Goal: Navigation & Orientation: Find specific page/section

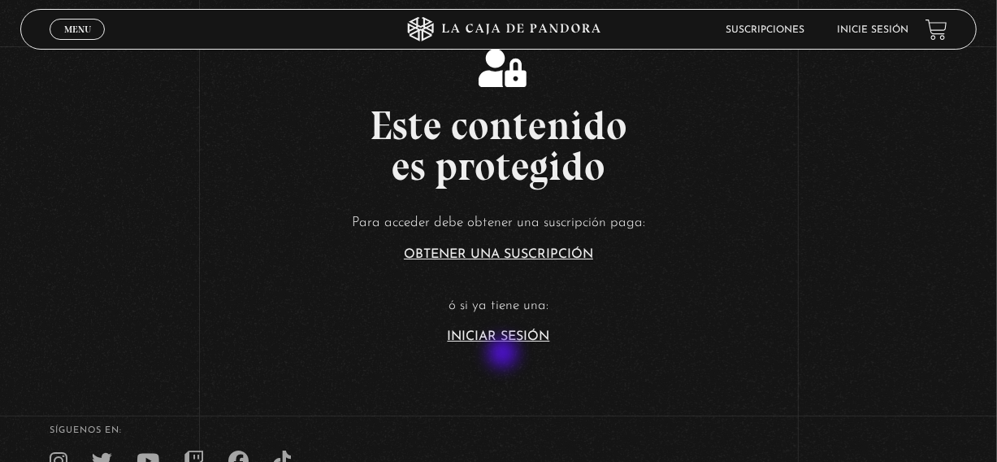
click at [505, 343] on link "Iniciar Sesión" at bounding box center [499, 336] width 102 height 13
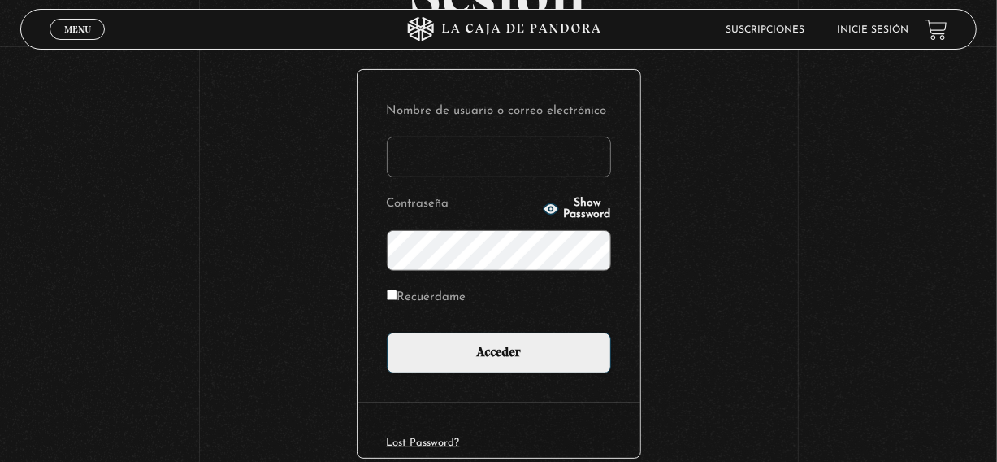
scroll to position [167, 0]
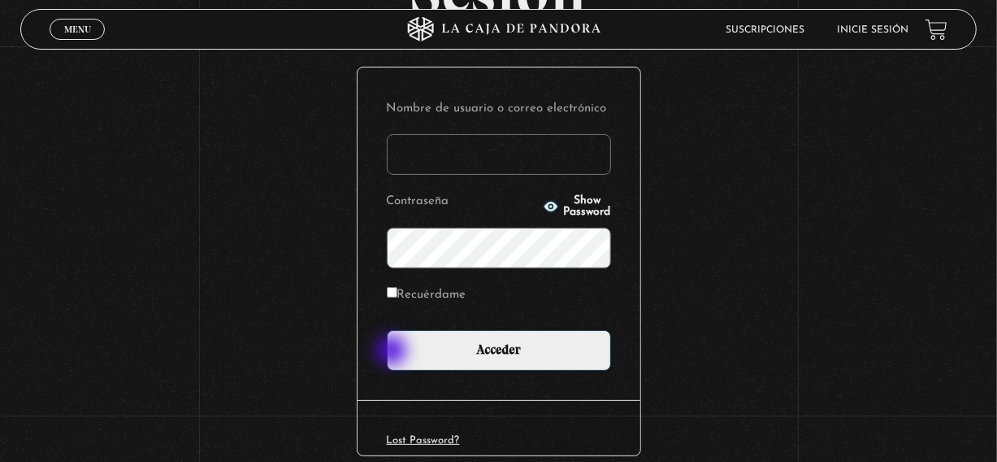
type input "david107gamboa@gmail.com"
click at [393, 297] on input "Recuérdame" at bounding box center [392, 292] width 11 height 11
checkbox input "true"
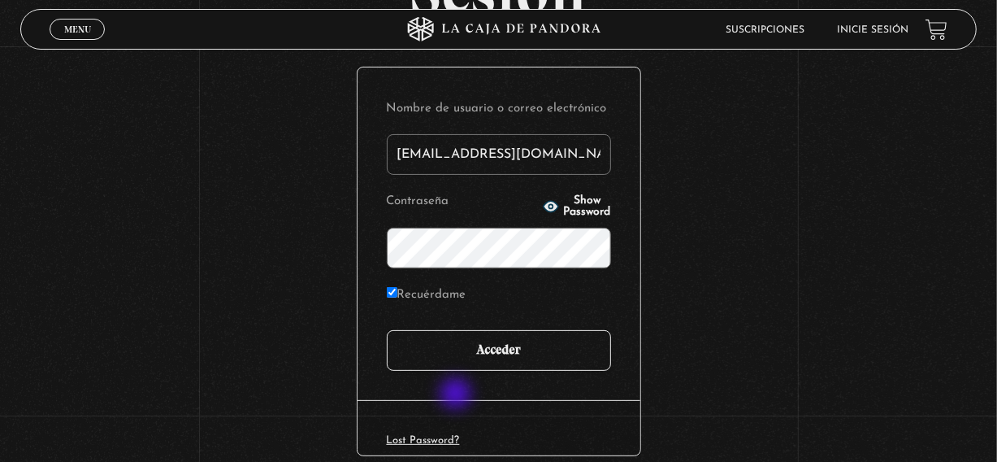
click at [458, 371] on input "Acceder" at bounding box center [499, 350] width 224 height 41
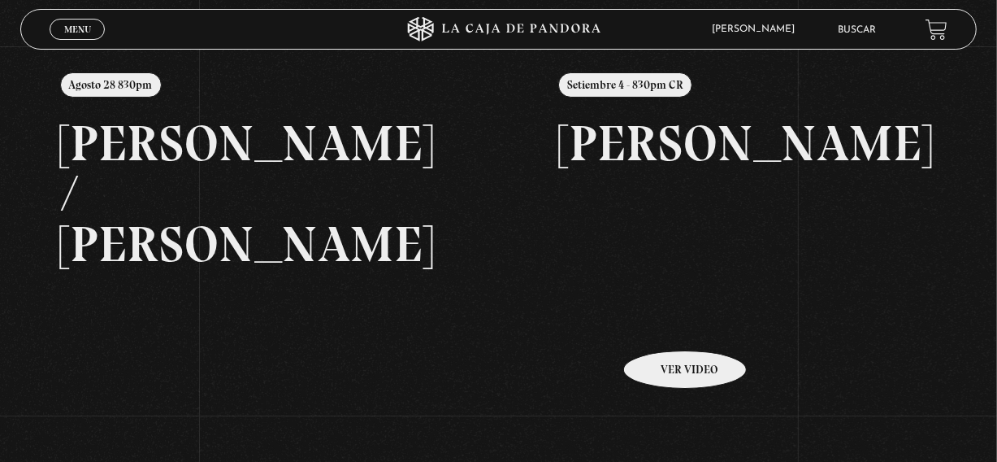
scroll to position [200, 0]
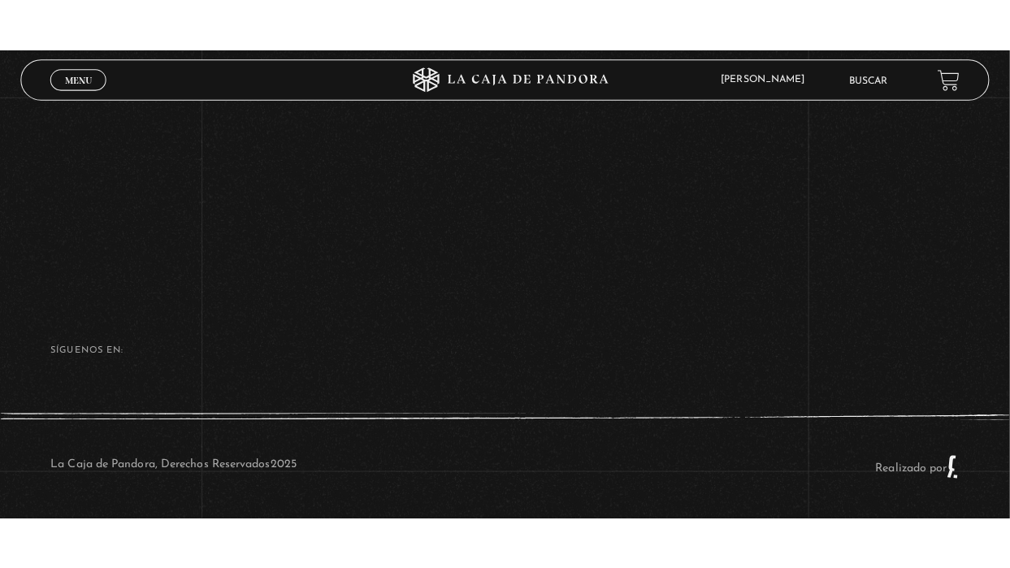
scroll to position [302, 0]
